Goal: Communication & Community: Answer question/provide support

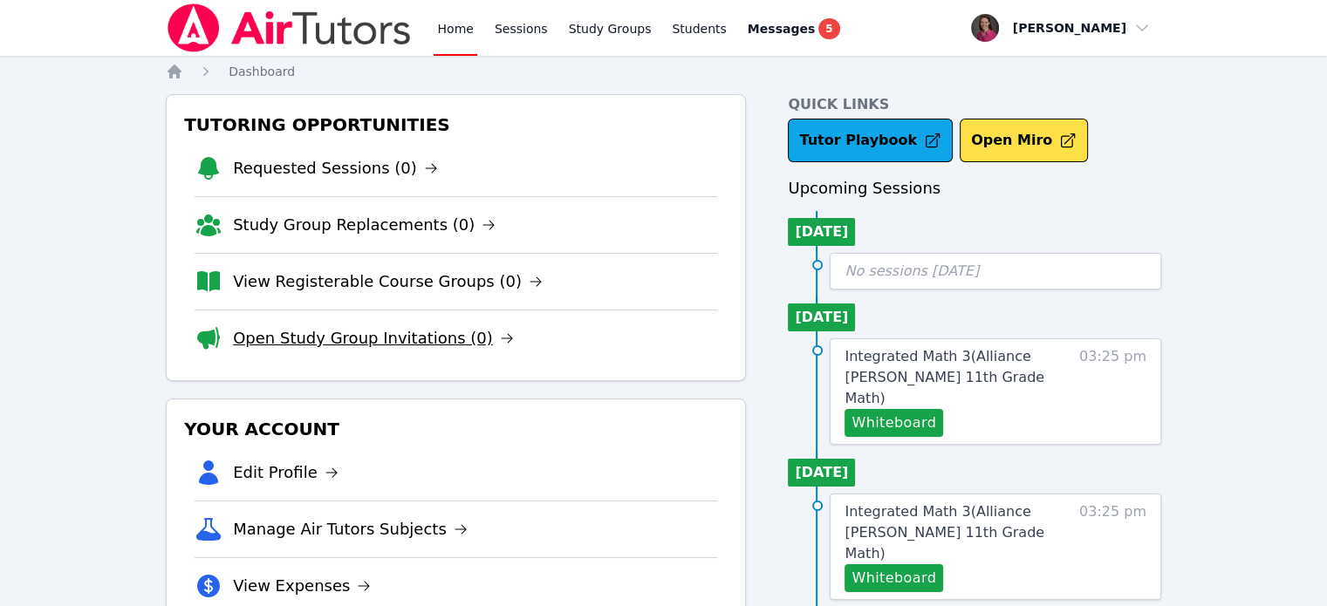
click at [466, 336] on link "Open Study Group Invitations (0)" at bounding box center [373, 338] width 281 height 24
click at [748, 30] on span "Messages" at bounding box center [781, 28] width 67 height 17
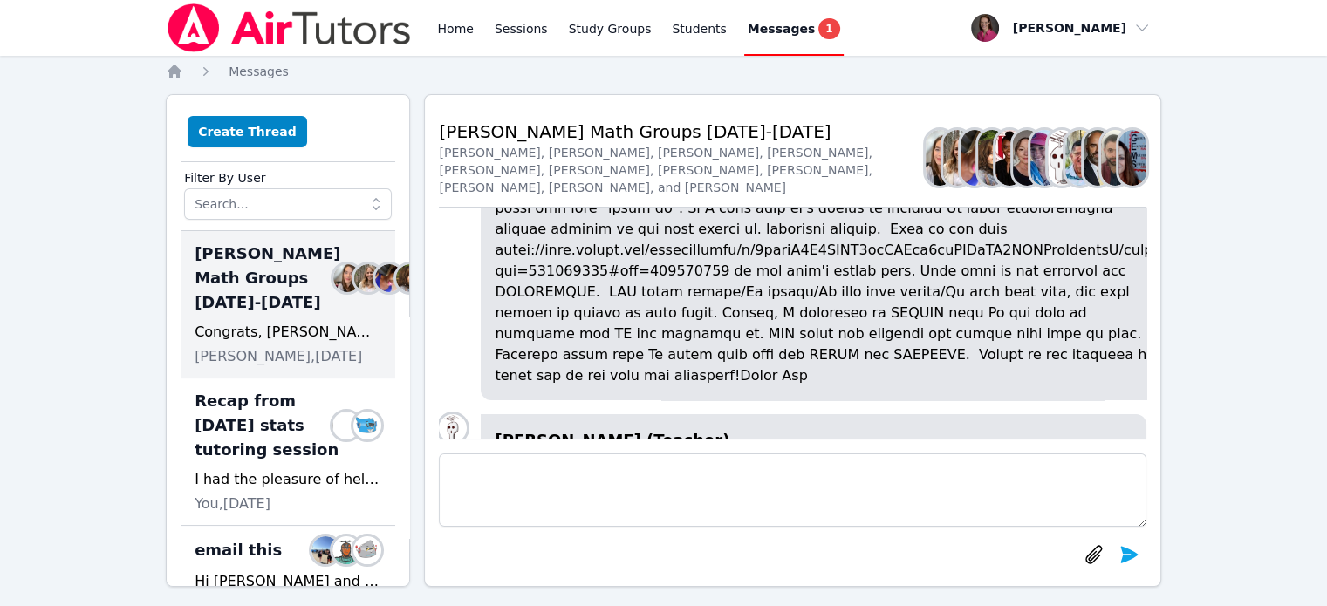
scroll to position [-422, 0]
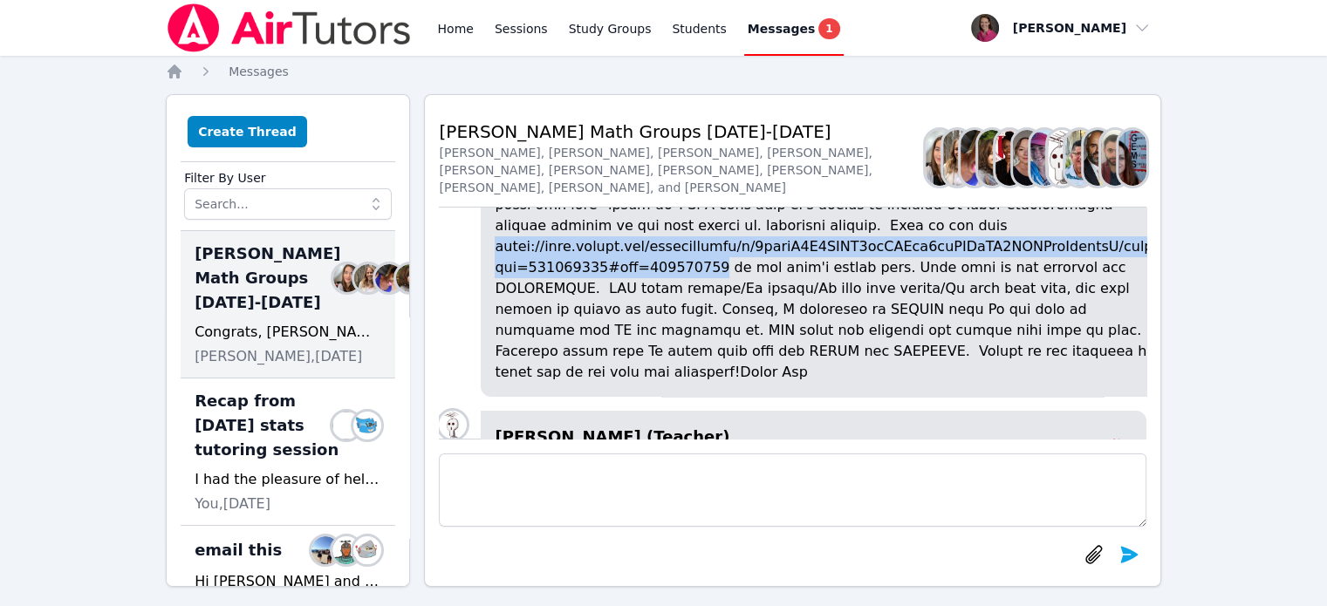
drag, startPoint x: 516, startPoint y: 297, endPoint x: 715, endPoint y: 311, distance: 199.3
click at [715, 311] on p at bounding box center [827, 194] width 665 height 377
copy p "[URL][DOMAIN_NAME]"
